Goal: Browse casually: Explore the website without a specific task or goal

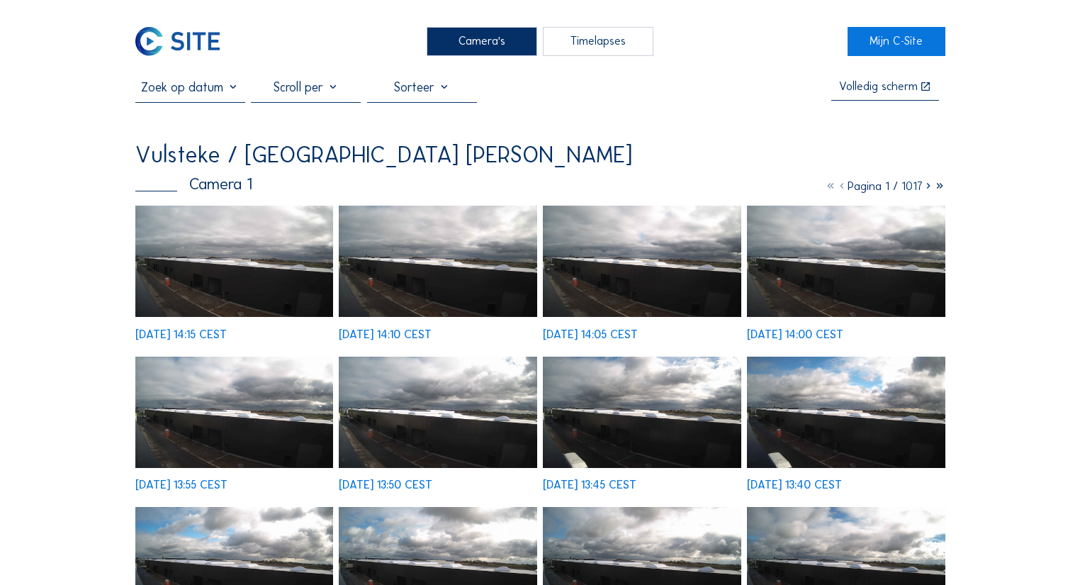
click at [294, 283] on img at bounding box center [234, 261] width 199 height 111
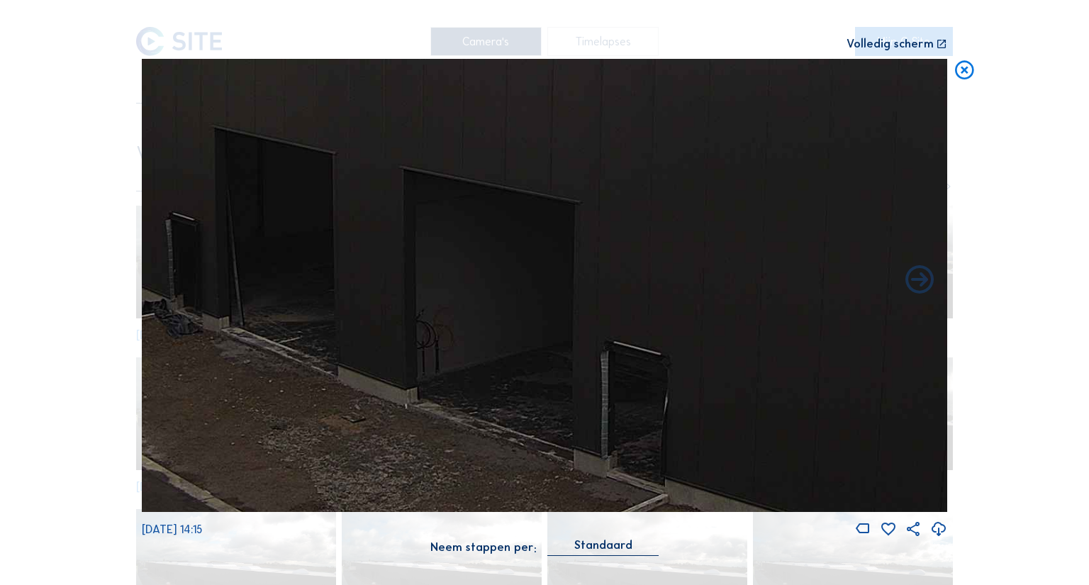
drag, startPoint x: 434, startPoint y: 417, endPoint x: 727, endPoint y: 445, distance: 294.9
click at [708, 444] on img at bounding box center [544, 285] width 805 height 453
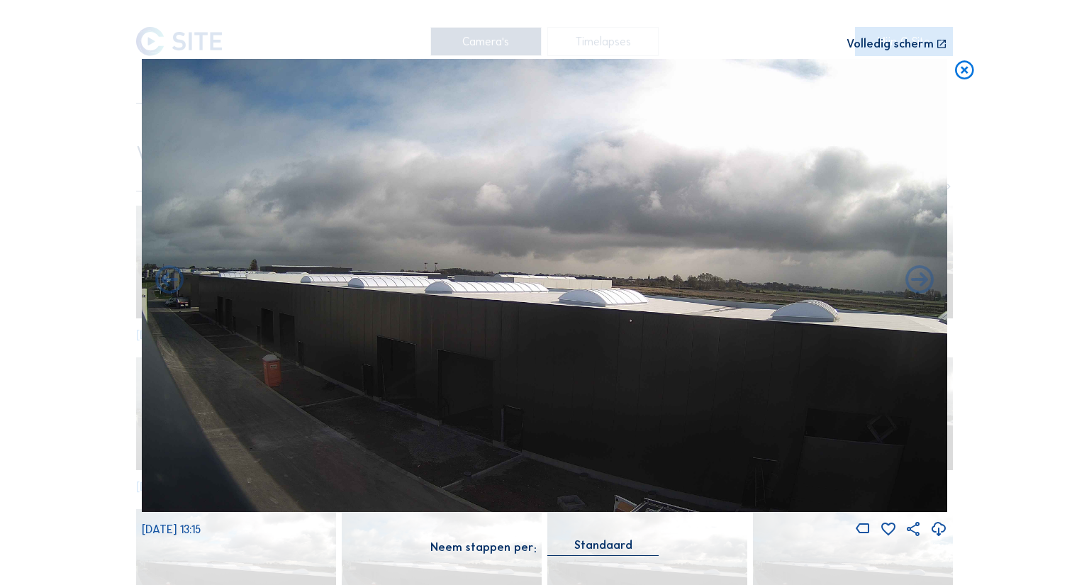
click at [683, 423] on img at bounding box center [544, 285] width 805 height 453
